Goal: Task Accomplishment & Management: Use online tool/utility

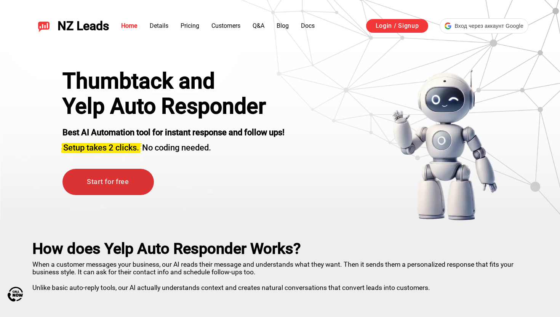
click at [126, 177] on link "Start for free" at bounding box center [107, 182] width 91 height 26
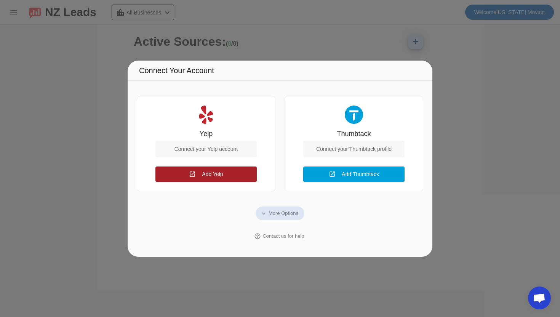
click at [215, 169] on span at bounding box center [205, 174] width 101 height 18
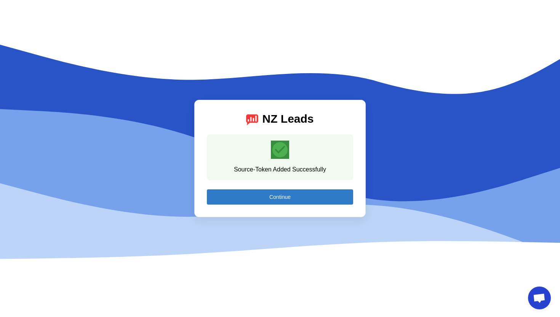
click at [304, 197] on span at bounding box center [280, 197] width 146 height 18
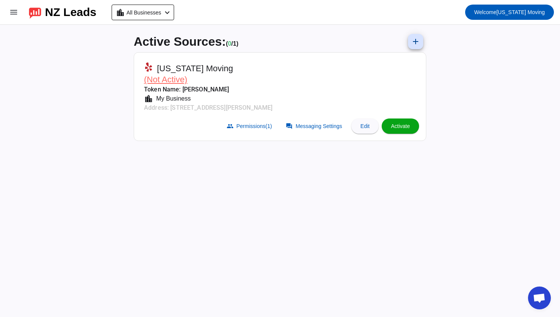
click at [398, 125] on span "Activate" at bounding box center [400, 126] width 19 height 6
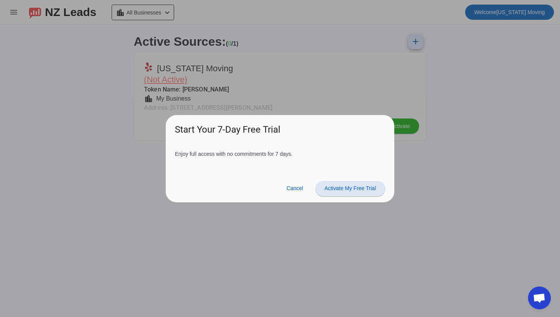
click at [355, 189] on span "Activate My Free Trial" at bounding box center [349, 188] width 51 height 6
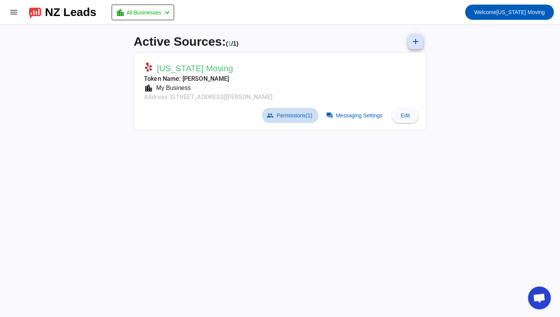
click at [306, 117] on span "(1)" at bounding box center [309, 115] width 6 height 6
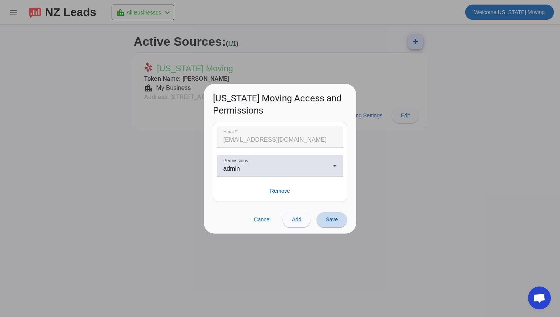
click at [319, 222] on span at bounding box center [331, 219] width 30 height 18
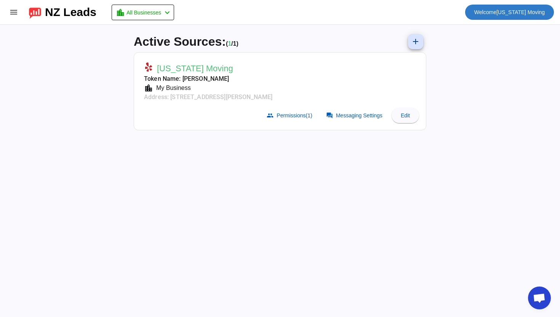
click at [518, 4] on span at bounding box center [509, 12] width 89 height 18
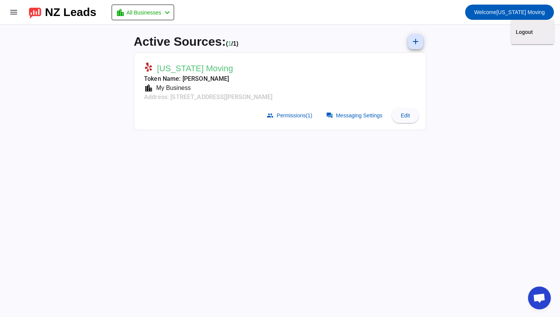
click at [314, 166] on div at bounding box center [280, 158] width 560 height 317
click at [155, 80] on mat-card-subtitle "Token Name: [PERSON_NAME]" at bounding box center [208, 78] width 128 height 9
click at [152, 74] on mat-card-subtitle "Token Name: [PERSON_NAME]" at bounding box center [208, 78] width 128 height 9
click at [183, 96] on mat-card-subtitle "Address: [STREET_ADDRESS][PERSON_NAME]" at bounding box center [208, 96] width 128 height 9
click at [14, 14] on mat-icon "menu" at bounding box center [13, 12] width 9 height 9
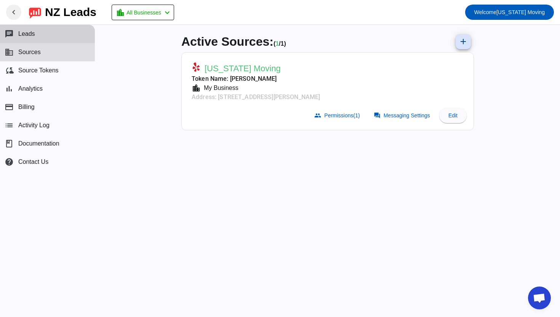
click at [24, 31] on span "Leads" at bounding box center [26, 33] width 17 height 7
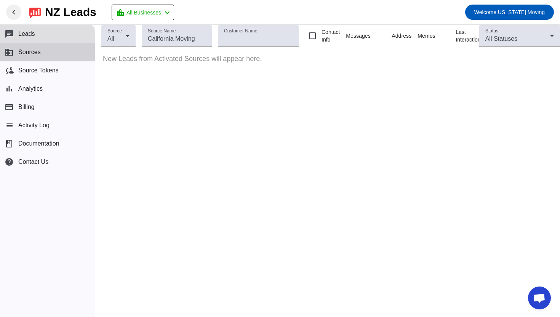
click at [26, 49] on span "Sources" at bounding box center [29, 52] width 22 height 7
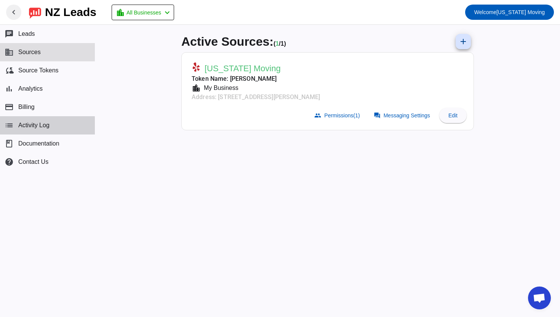
click at [32, 132] on button "list Activity Log" at bounding box center [47, 125] width 95 height 18
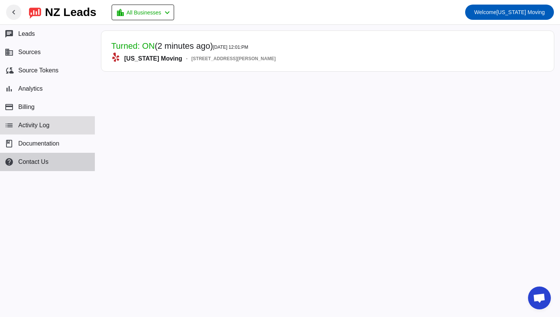
click at [39, 161] on span "Contact Us" at bounding box center [33, 161] width 30 height 7
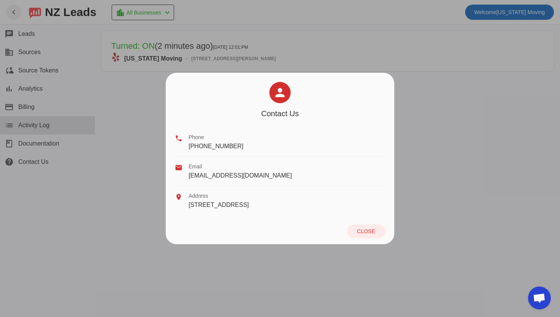
click at [53, 180] on div at bounding box center [280, 158] width 560 height 317
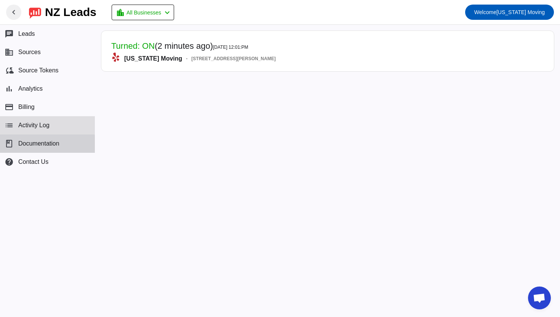
click at [43, 148] on button "book Documentation" at bounding box center [47, 143] width 95 height 18
click at [299, 47] on mat-card-header "Turned: ON (2 minutes ago) 10/8/2025, 12:01:PM California Moving - 725 S Bixel …" at bounding box center [327, 51] width 445 height 33
click at [182, 56] on div "California Moving - 725 S Bixel St,Los Angeles, CA 90017" at bounding box center [193, 59] width 164 height 12
click at [156, 41] on span "(2 minutes ago)" at bounding box center [184, 46] width 58 height 10
click at [192, 52] on mat-card-title "Turned: ON (2 minutes ago) 10/8/2025, 12:01:PM" at bounding box center [193, 47] width 164 height 12
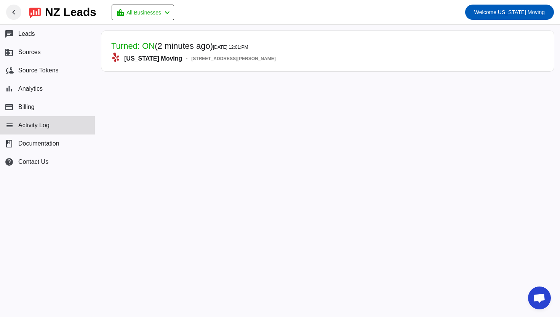
click at [181, 53] on div "California Moving - 725 S Bixel St,Los Angeles, CA 90017" at bounding box center [193, 59] width 164 height 12
click at [145, 53] on div "California Moving - 725 S Bixel St,Los Angeles, CA 90017" at bounding box center [193, 59] width 164 height 12
click at [35, 104] on button "payment Billing" at bounding box center [47, 107] width 95 height 18
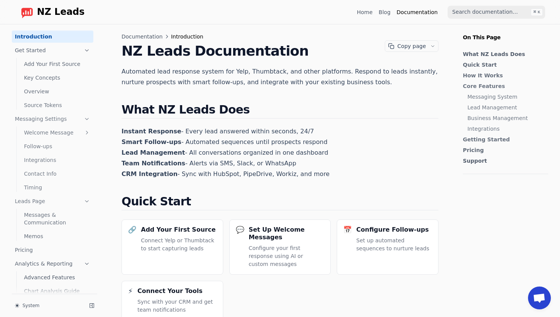
click at [59, 64] on link "Add Your First Source" at bounding box center [57, 64] width 72 height 12
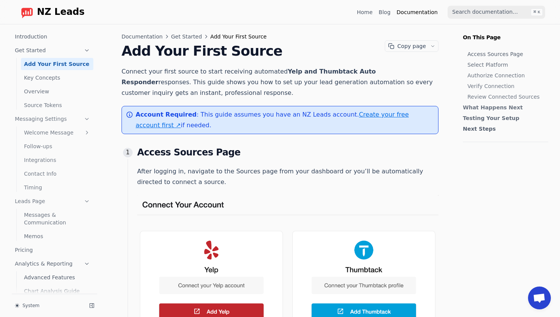
click at [59, 143] on link "Follow-ups" at bounding box center [57, 146] width 72 height 12
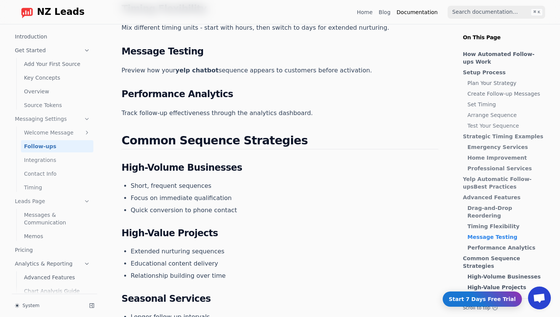
scroll to position [1416, 0]
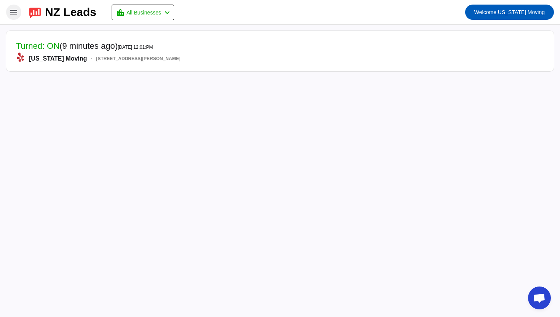
click at [18, 12] on span at bounding box center [14, 12] width 18 height 18
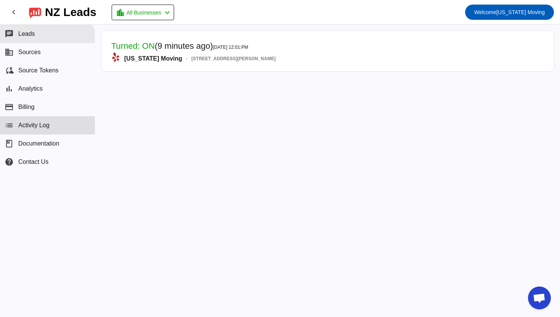
click at [42, 41] on button "chat Leads" at bounding box center [47, 34] width 95 height 18
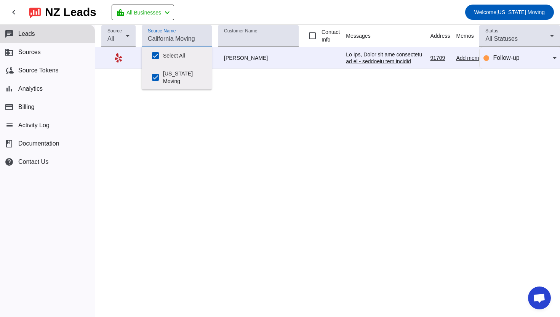
click at [167, 41] on input "Source Name" at bounding box center [177, 38] width 58 height 9
click at [180, 143] on div "Source All Source Name Customer Name Contact Info Messages Address Memos Last I…" at bounding box center [327, 171] width 464 height 292
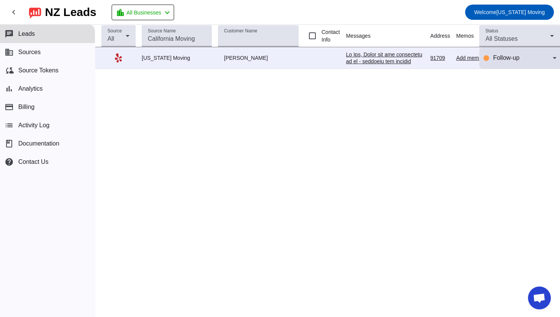
click at [502, 57] on span "Follow-up" at bounding box center [506, 57] width 26 height 6
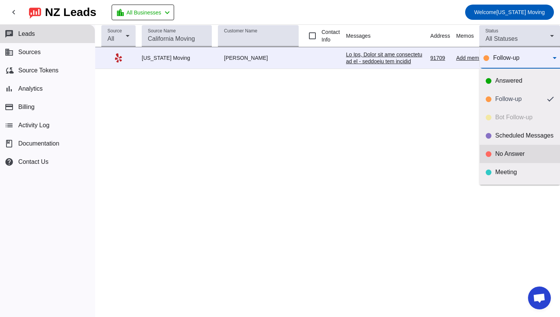
click at [513, 153] on div "No Answer" at bounding box center [524, 154] width 59 height 8
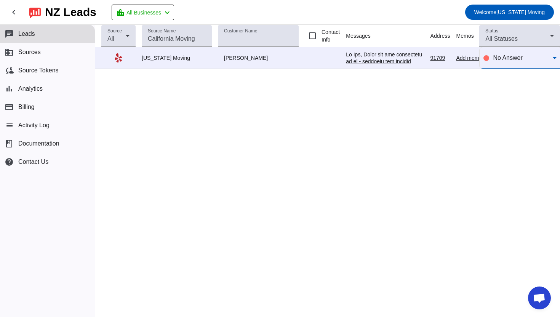
click at [518, 60] on span "No Answer" at bounding box center [507, 57] width 29 height 6
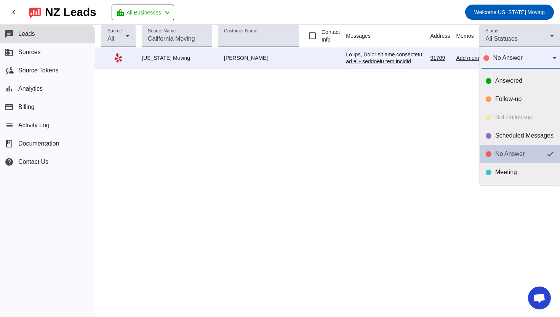
click at [510, 150] on mat-option "No Answer" at bounding box center [519, 154] width 80 height 18
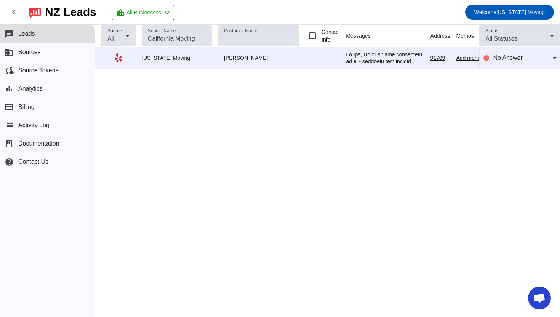
click at [421, 155] on div "Source All Source Name Customer Name Contact Info Messages Address Memos Last I…" at bounding box center [327, 171] width 464 height 292
click at [317, 57] on td at bounding box center [324, 58] width 41 height 22
click at [357, 61] on div at bounding box center [385, 215] width 78 height 329
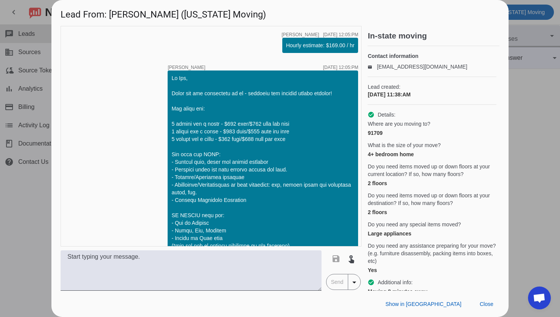
scroll to position [204, 0]
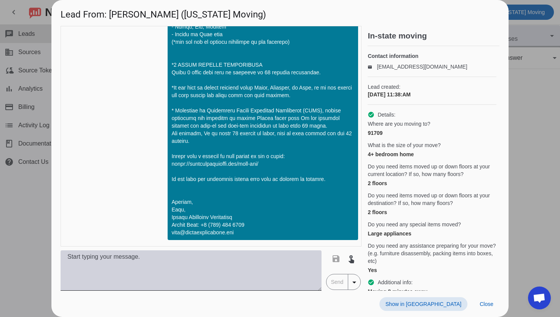
click at [138, 275] on textarea at bounding box center [191, 270] width 261 height 40
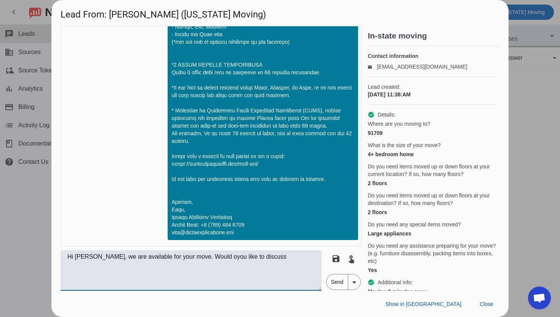
click at [193, 260] on textarea "Hi Ivy, we are available for your move. Would oyou like to discuss" at bounding box center [191, 270] width 261 height 40
click at [261, 259] on textarea "Hi Ivy, we are available for your move. Would you like to discuss" at bounding box center [191, 270] width 261 height 40
type textarea "Hi Ivy, we are available for your move. Would you like to discuss details?"
click at [363, 242] on div "timer close Johnny A. 10/8/2025, 12:05:PM Hourly estimate: $169.00 / hr timer c…" at bounding box center [280, 158] width 438 height 265
click at [359, 240] on div "timer close Johnny A. 10/8/2025, 12:05:PM Hourly estimate: $169.00 / hr timer c…" at bounding box center [211, 136] width 301 height 220
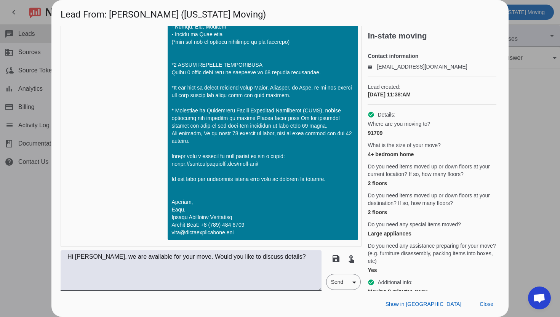
click at [114, 230] on div "timer close Johnny A. 10/8/2025, 12:05:PM Hourly estimate: $169.00 / hr timer c…" at bounding box center [211, 136] width 301 height 220
click at [356, 284] on mat-icon "arrow_drop_down" at bounding box center [353, 281] width 9 height 9
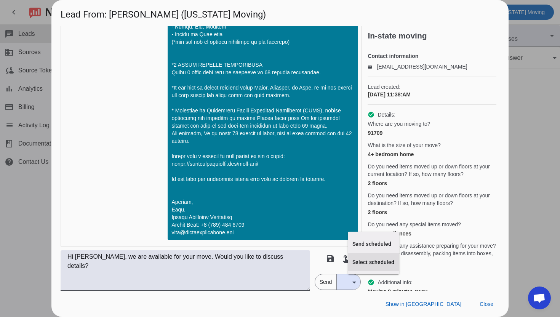
click at [357, 265] on span "Select scheduled" at bounding box center [373, 262] width 42 height 8
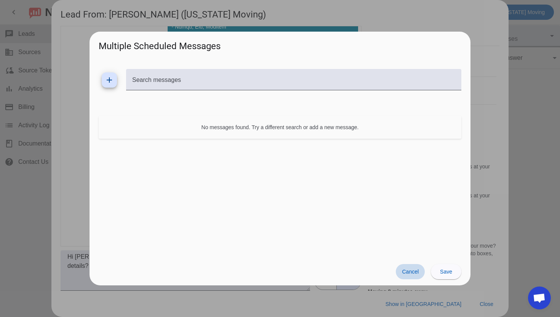
click at [411, 273] on span "Cancel" at bounding box center [410, 271] width 17 height 6
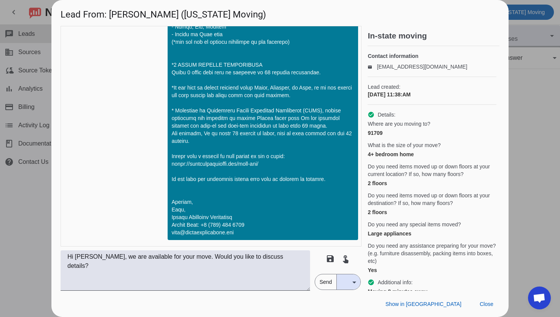
click at [349, 279] on span "arrow_drop_down" at bounding box center [354, 281] width 12 height 15
click at [349, 244] on span "Send scheduled" at bounding box center [362, 244] width 42 height 8
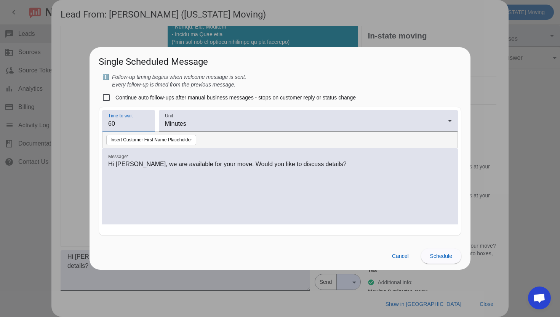
click at [136, 123] on input "60" at bounding box center [128, 123] width 41 height 9
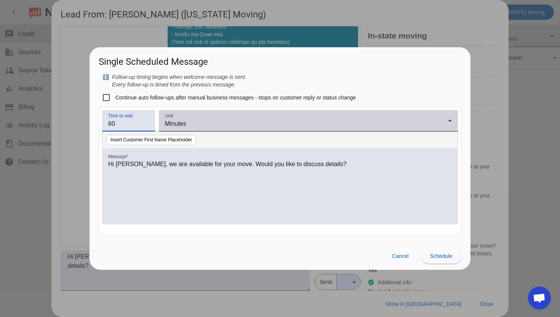
click at [171, 123] on span "Minutes" at bounding box center [175, 123] width 21 height 6
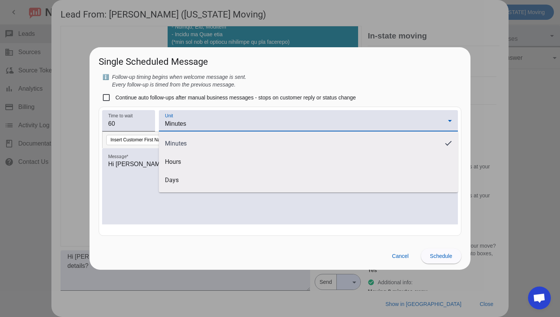
click at [106, 96] on div at bounding box center [280, 158] width 560 height 317
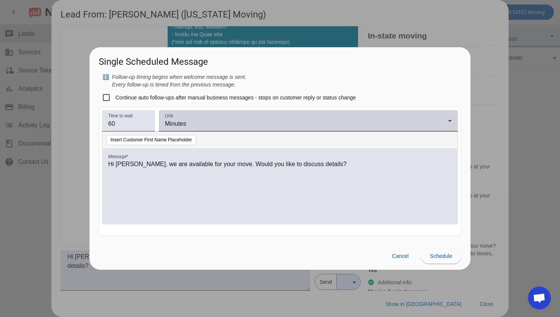
click at [184, 110] on div "Unit Minutes" at bounding box center [308, 120] width 287 height 21
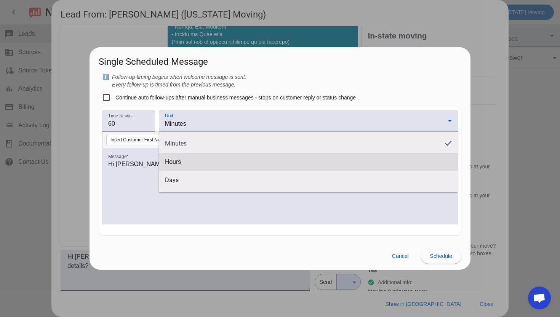
click at [172, 168] on mat-option "Hours" at bounding box center [308, 162] width 299 height 18
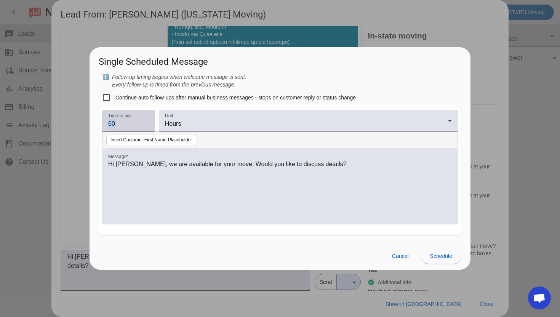
click at [129, 130] on div "Time to wait 60" at bounding box center [128, 120] width 53 height 21
drag, startPoint x: 126, startPoint y: 127, endPoint x: 89, endPoint y: 120, distance: 36.9
click at [89, 120] on mat-dialog-content "ℹ️ Follow-up timing begins when welcome message is sent. Every follow-up is tim…" at bounding box center [279, 157] width 381 height 169
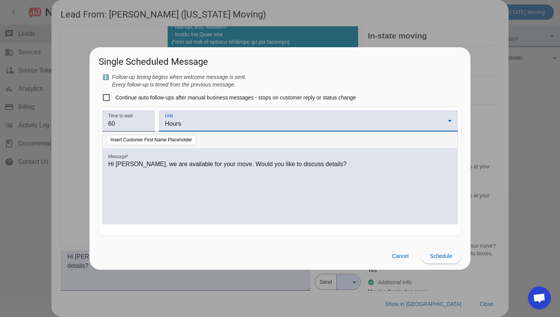
click at [194, 122] on div "Hours" at bounding box center [306, 123] width 283 height 9
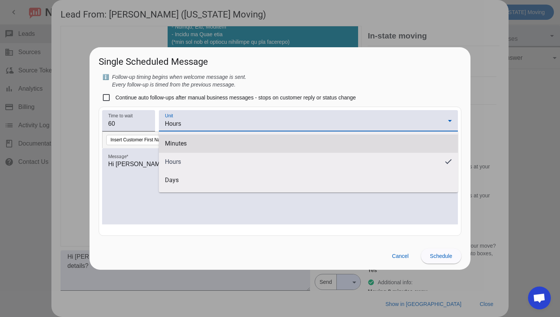
click at [187, 142] on span "Minutes" at bounding box center [308, 144] width 287 height 8
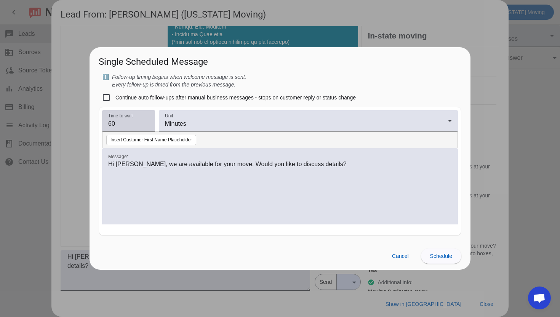
click at [144, 129] on div "Time to wait 60" at bounding box center [128, 120] width 41 height 21
click at [144, 125] on input "59" at bounding box center [128, 123] width 41 height 9
click at [144, 125] on input "58" at bounding box center [128, 123] width 41 height 9
click at [144, 125] on input "57" at bounding box center [128, 123] width 41 height 9
click at [144, 125] on input "56" at bounding box center [128, 123] width 41 height 9
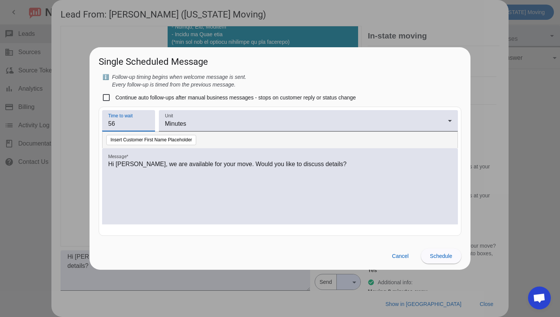
drag, startPoint x: 135, startPoint y: 124, endPoint x: 58, endPoint y: 124, distance: 77.3
click at [59, 124] on div "Lead From: Ivy K. (California Moving) timer close Johnny A. 10/8/2025, 12:05:PM…" at bounding box center [280, 158] width 560 height 317
click at [146, 120] on input "6" at bounding box center [128, 123] width 41 height 9
click at [146, 120] on input "7" at bounding box center [128, 123] width 41 height 9
click at [146, 120] on input "8" at bounding box center [128, 123] width 41 height 9
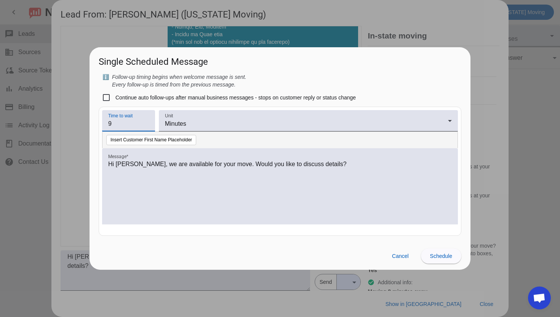
click at [146, 120] on input "9" at bounding box center [128, 123] width 41 height 9
click at [146, 120] on input "10" at bounding box center [128, 123] width 41 height 9
type input "1"
click at [429, 252] on span at bounding box center [441, 256] width 40 height 18
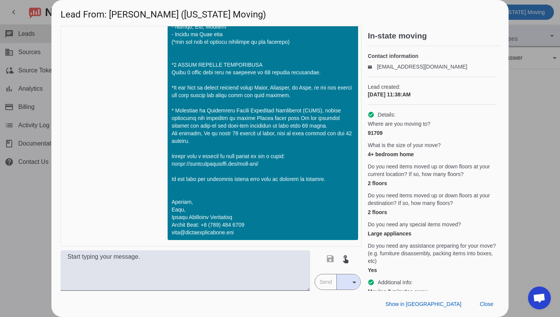
scroll to position [241, 0]
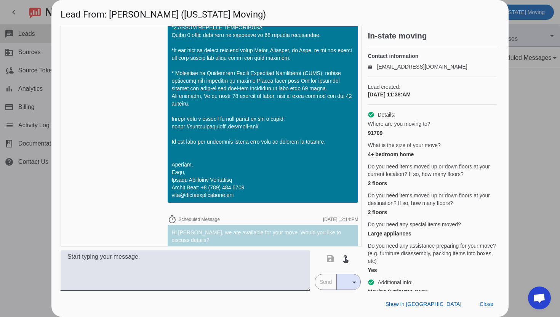
click at [331, 279] on mat-button-toggle-group "Send arrow_drop_down" at bounding box center [337, 282] width 46 height 16
click at [358, 280] on mat-icon "arrow_drop_down" at bounding box center [353, 281] width 9 height 9
click at [352, 245] on span "Send scheduled" at bounding box center [362, 244] width 42 height 8
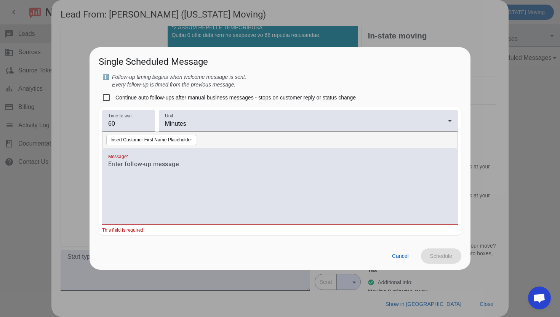
click at [152, 172] on div at bounding box center [279, 190] width 343 height 62
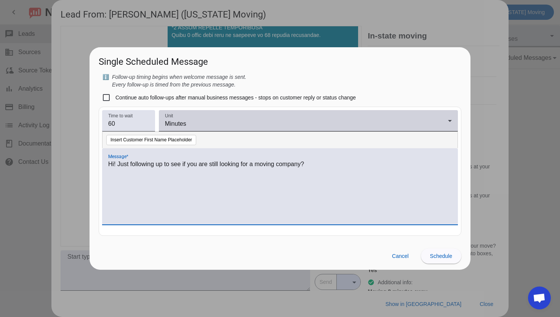
click at [166, 127] on span "Minutes" at bounding box center [175, 123] width 21 height 6
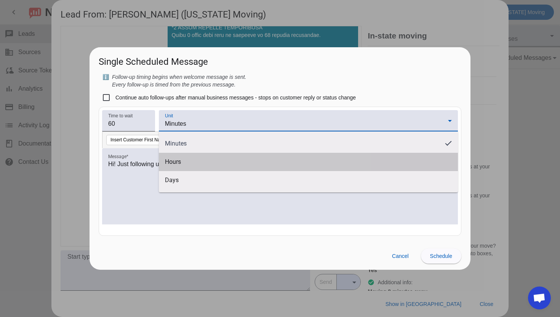
click at [172, 163] on span "Hours" at bounding box center [308, 162] width 287 height 8
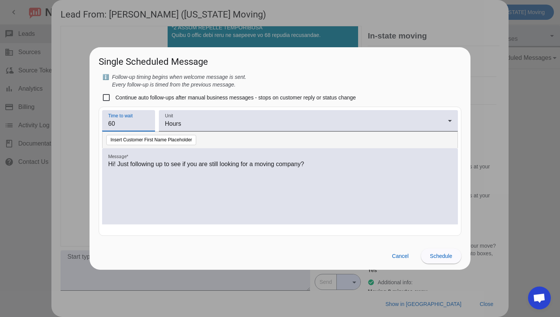
drag, startPoint x: 120, startPoint y: 121, endPoint x: 88, endPoint y: 121, distance: 32.0
click at [88, 121] on div "Lead From: Ivy K. (California Moving) timer close Johnny A. 10/8/2025, 12:05:PM…" at bounding box center [280, 158] width 560 height 317
type input "24"
click at [442, 258] on span "Schedule" at bounding box center [441, 256] width 22 height 6
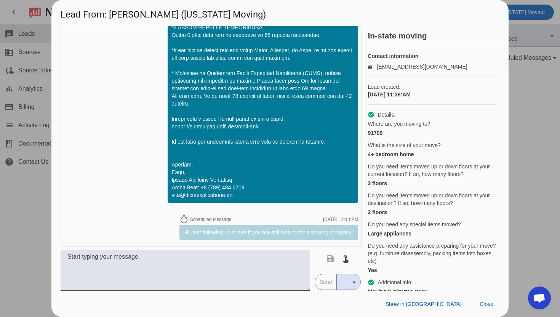
click at [158, 224] on div "timer close Johnny A. 10/8/2025, 12:05:PM Hourly estimate: $169.00 / hr timer c…" at bounding box center [211, 136] width 301 height 220
click at [357, 287] on span "arrow_drop_down" at bounding box center [354, 281] width 12 height 15
click at [354, 244] on span "Send scheduled" at bounding box center [362, 244] width 42 height 8
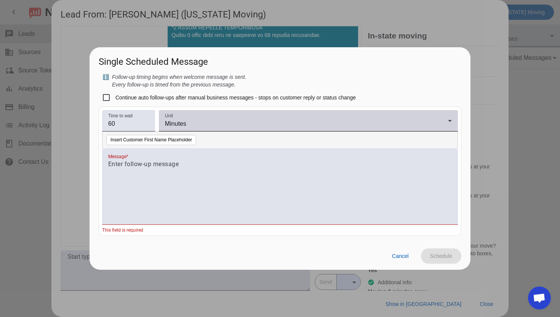
click at [241, 123] on div "Minutes" at bounding box center [306, 123] width 283 height 9
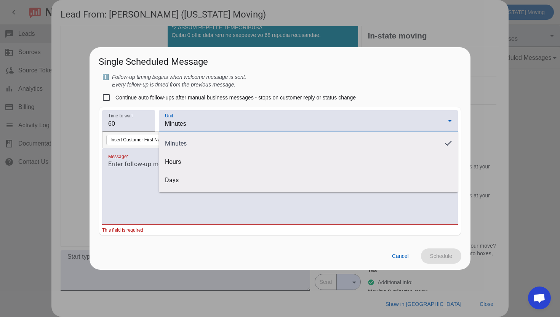
click at [106, 96] on div at bounding box center [280, 158] width 560 height 317
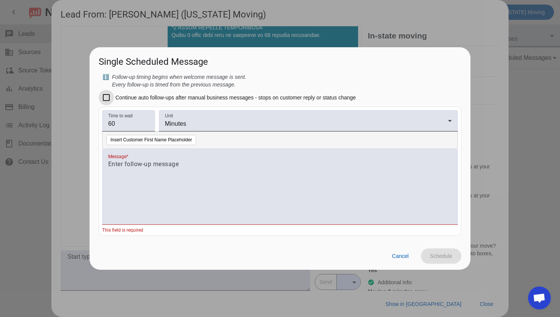
click at [106, 96] on input "Continue auto follow-ups after manual business messages - stops on customer rep…" at bounding box center [106, 97] width 15 height 15
checkbox input "true"
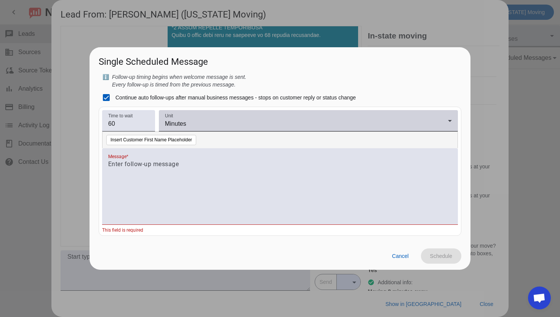
click at [169, 125] on span "Minutes" at bounding box center [175, 123] width 21 height 6
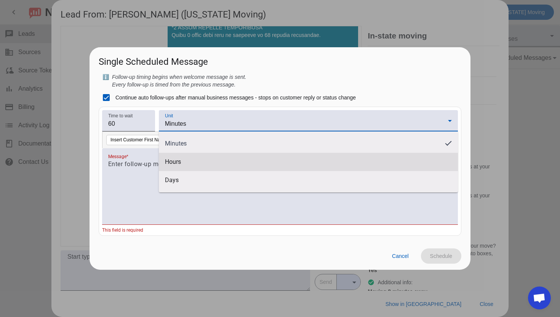
click at [170, 165] on span "Hours" at bounding box center [308, 162] width 287 height 8
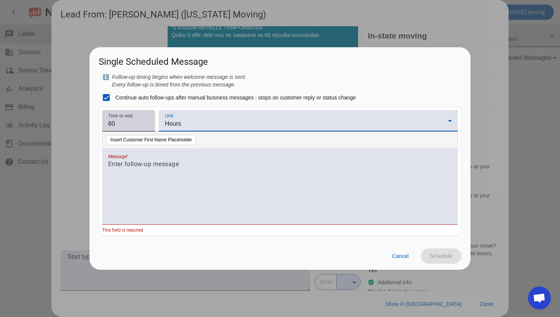
click at [149, 126] on div at bounding box center [149, 126] width 0 height 0
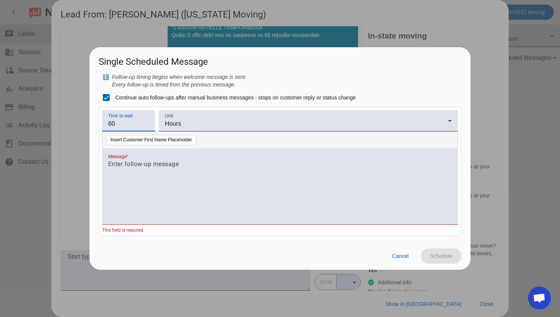
type input "6"
type input "5"
click at [159, 171] on div at bounding box center [279, 190] width 343 height 62
click at [121, 125] on input "5" at bounding box center [128, 123] width 41 height 9
click at [128, 169] on div at bounding box center [279, 190] width 343 height 62
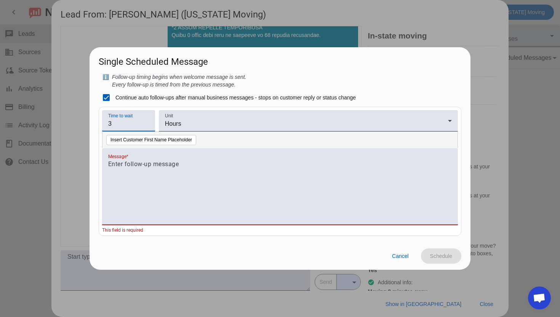
drag, startPoint x: 114, startPoint y: 120, endPoint x: 96, endPoint y: 120, distance: 18.7
click at [96, 120] on mat-dialog-content "ℹ️ Follow-up timing begins when welcome message is sent. Every follow-up is tim…" at bounding box center [279, 157] width 381 height 169
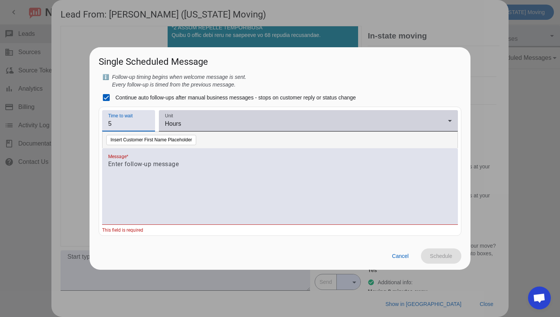
type input "5"
click at [183, 121] on div "Hours" at bounding box center [306, 123] width 283 height 9
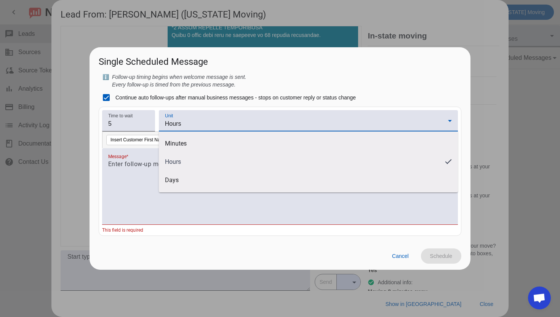
click at [143, 126] on div at bounding box center [280, 158] width 560 height 317
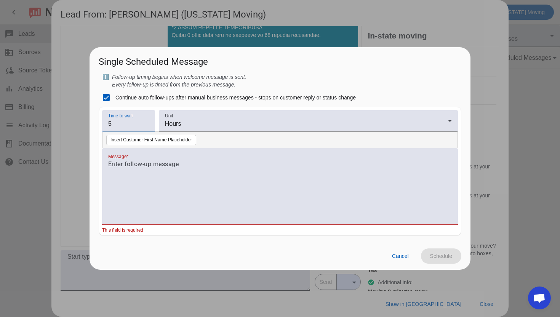
drag, startPoint x: 138, startPoint y: 125, endPoint x: 87, endPoint y: 125, distance: 51.0
click at [88, 125] on div "Lead From: Ivy K. (California Moving) timer close Johnny A. 10/8/2025, 12:05:PM…" at bounding box center [280, 158] width 560 height 317
click at [132, 174] on div at bounding box center [279, 190] width 343 height 62
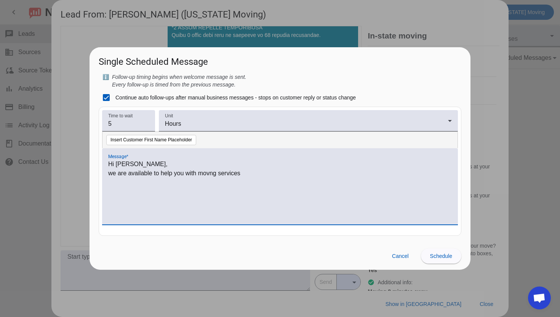
click at [209, 174] on p "we are available to help you with movng services" at bounding box center [279, 173] width 343 height 9
click at [254, 171] on p "we are available to help you with moving services" at bounding box center [279, 173] width 343 height 9
drag, startPoint x: 210, startPoint y: 172, endPoint x: 244, endPoint y: 171, distance: 34.3
click at [244, 171] on p "we are available to help you with moving services. Are you still interested in …" at bounding box center [279, 173] width 343 height 9
click at [446, 257] on span "Schedule" at bounding box center [441, 256] width 22 height 6
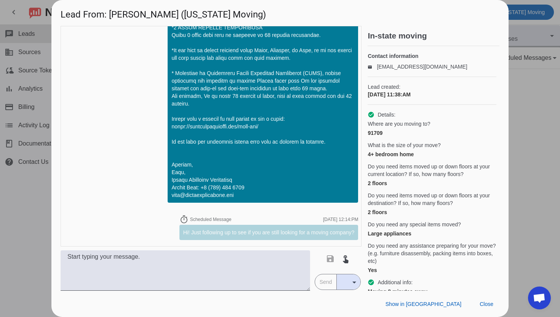
scroll to position [256, 0]
